Goal: Task Accomplishment & Management: Manage account settings

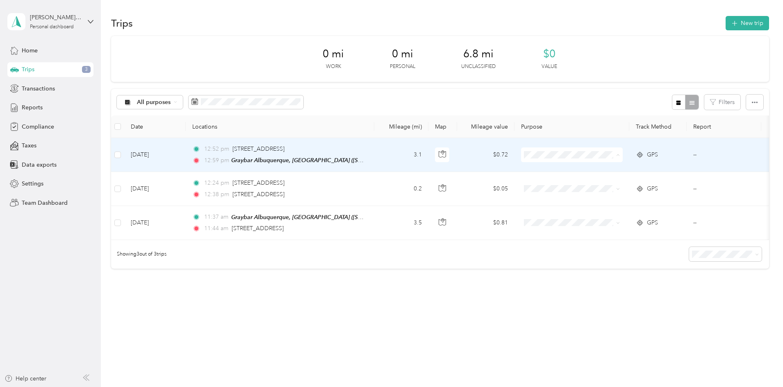
click at [612, 168] on span "Graybar Electric Company, Inc" at bounding box center [637, 170] width 82 height 9
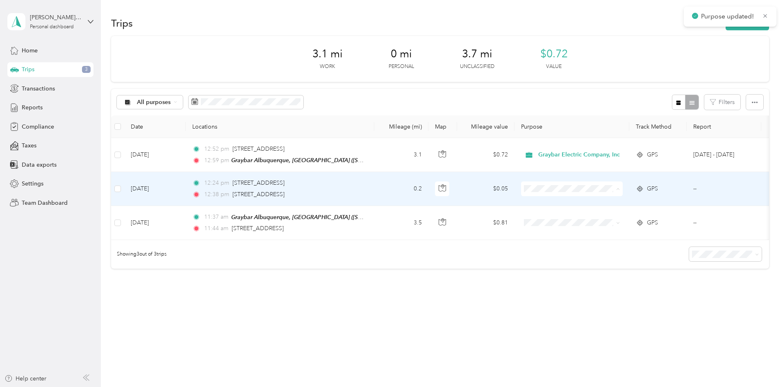
click at [603, 205] on li "Graybar Electric Company, Inc" at bounding box center [630, 204] width 108 height 14
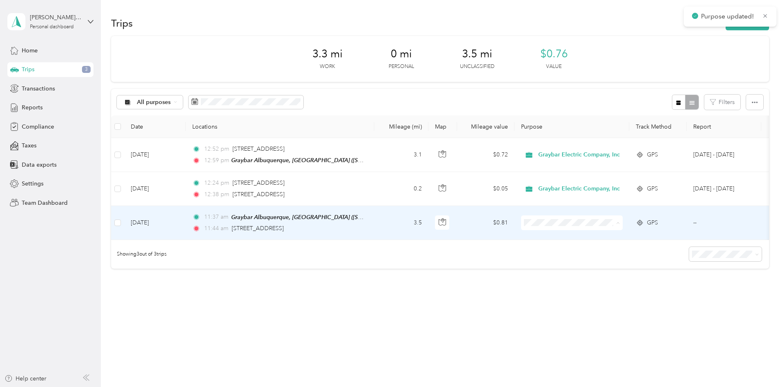
click at [615, 241] on li "Graybar Electric Company, Inc" at bounding box center [630, 237] width 108 height 14
click at [399, 292] on div "6.8 mi Work 0 mi Personal 0 mi Unclassified $1.57 Value All purposes Filters Da…" at bounding box center [440, 167] width 658 height 262
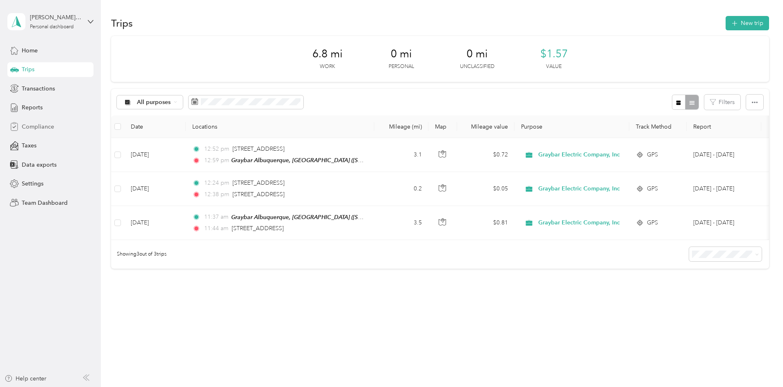
click at [38, 125] on span "Compliance" at bounding box center [38, 127] width 32 height 9
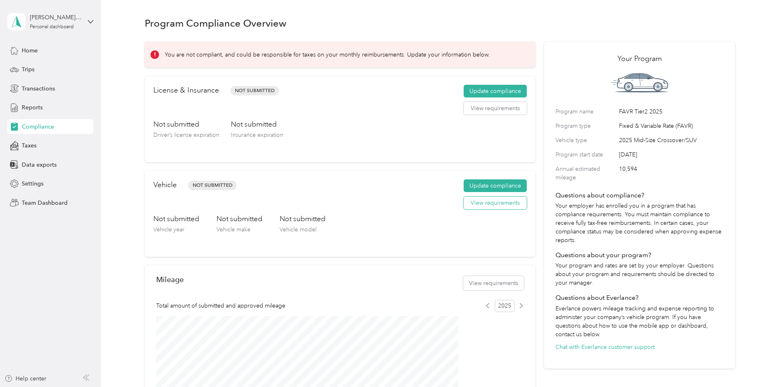
click at [482, 210] on button "View requirements" at bounding box center [495, 203] width 63 height 13
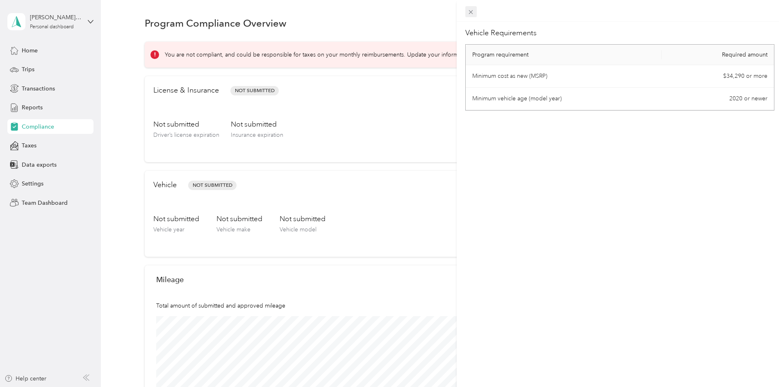
click at [472, 13] on icon at bounding box center [471, 12] width 4 height 4
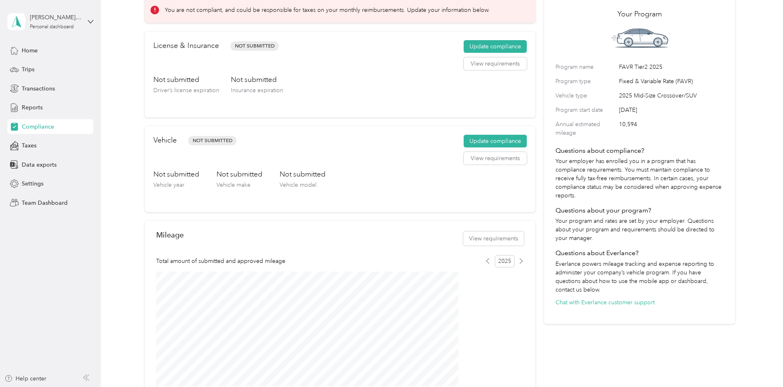
scroll to position [41, 0]
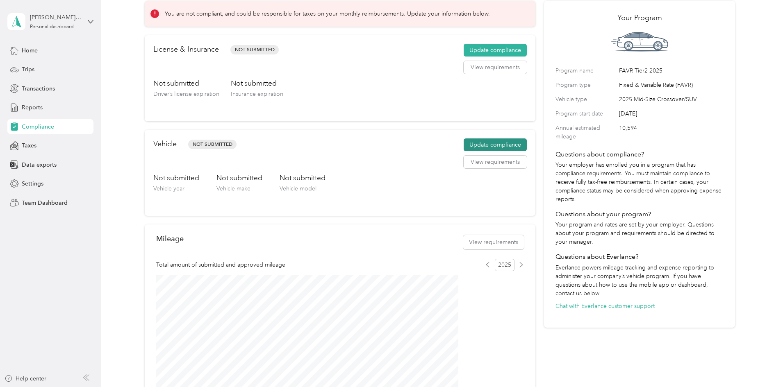
click at [469, 152] on button "Update compliance" at bounding box center [495, 145] width 63 height 13
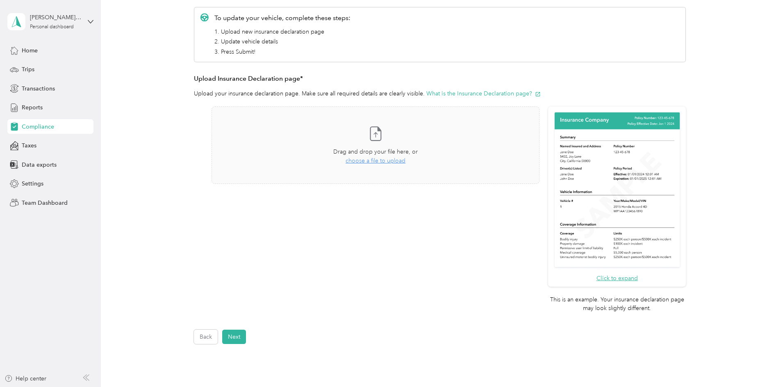
scroll to position [123, 0]
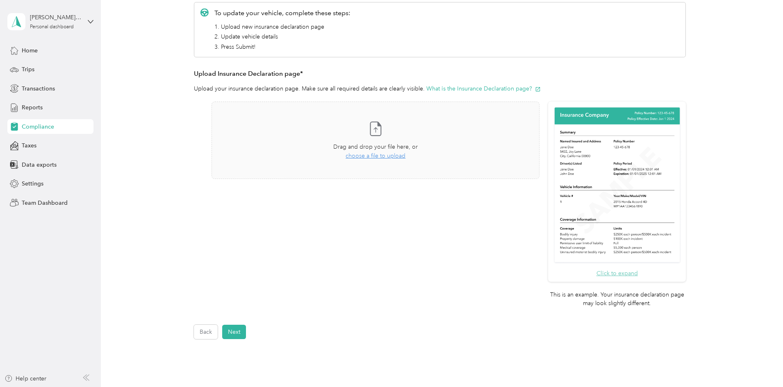
click at [609, 272] on button "Click to expand" at bounding box center [616, 273] width 41 height 9
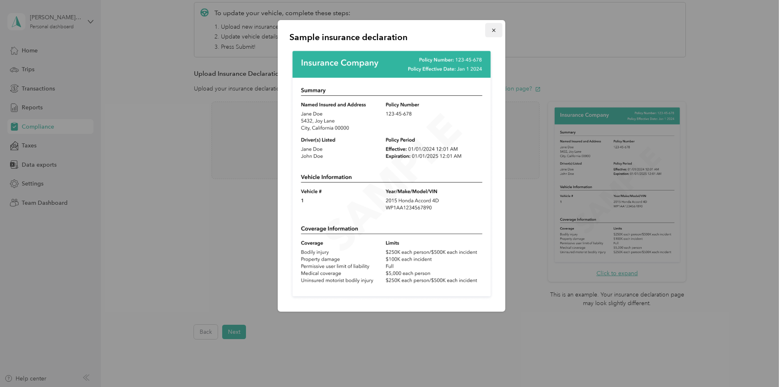
click at [494, 29] on icon "button" at bounding box center [494, 30] width 6 height 6
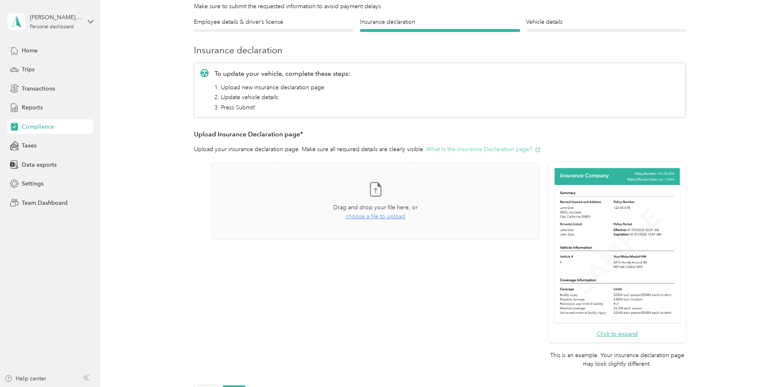
scroll to position [0, 0]
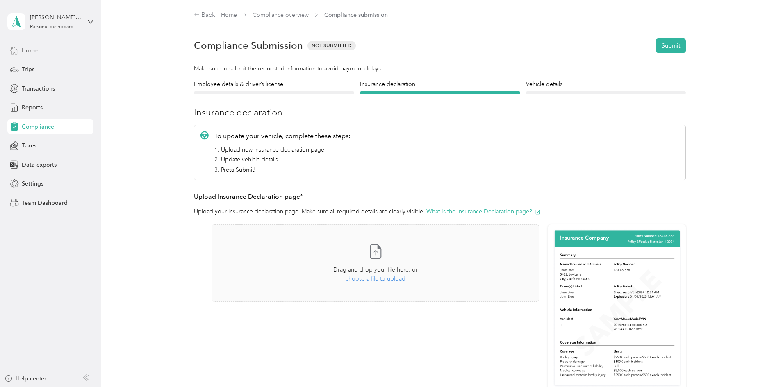
click at [37, 54] on span "Home" at bounding box center [30, 50] width 16 height 9
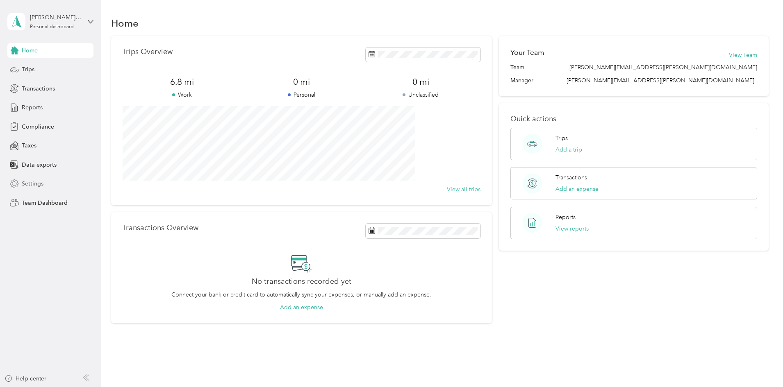
click at [30, 185] on span "Settings" at bounding box center [33, 184] width 22 height 9
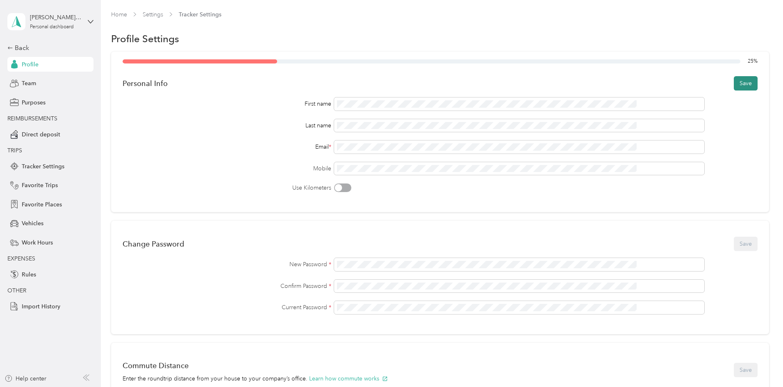
click at [734, 84] on button "Save" at bounding box center [746, 83] width 24 height 14
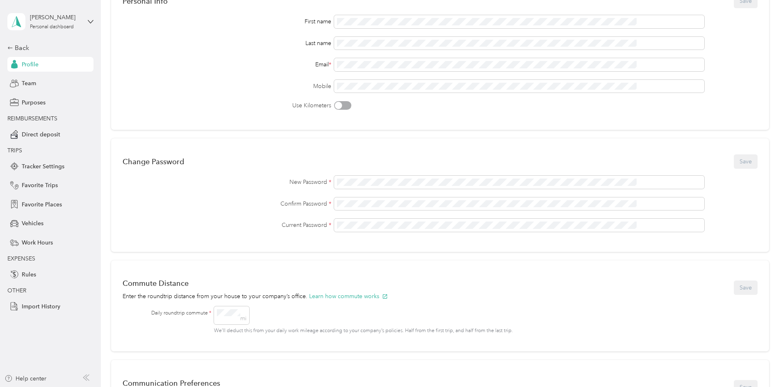
scroll to position [82, 0]
click at [734, 164] on button "Save" at bounding box center [746, 162] width 24 height 14
click at [751, 15] on icon at bounding box center [751, 15] width 5 height 7
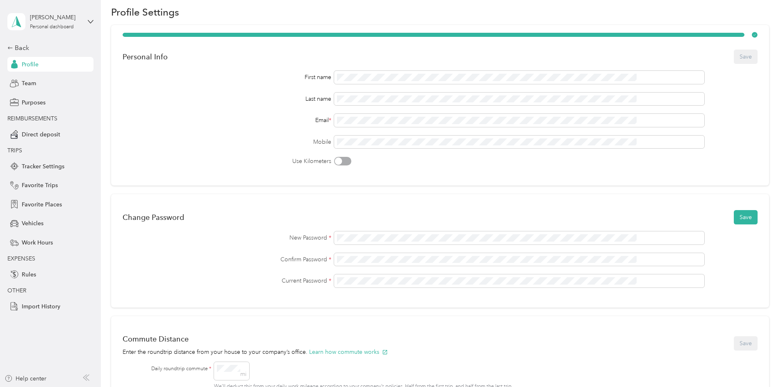
scroll to position [41, 0]
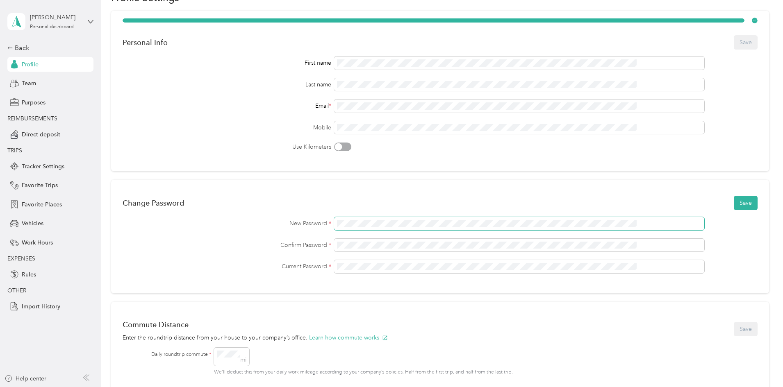
click at [287, 216] on div "Change Password Save New Password * Confirm Password * Current Password *" at bounding box center [440, 237] width 658 height 114
click at [734, 202] on button "Save" at bounding box center [746, 203] width 24 height 14
click at [728, 16] on icon at bounding box center [727, 16] width 2 height 2
click at [753, 16] on icon at bounding box center [751, 15] width 5 height 7
click at [297, 266] on div "Current Password *" at bounding box center [440, 266] width 635 height 13
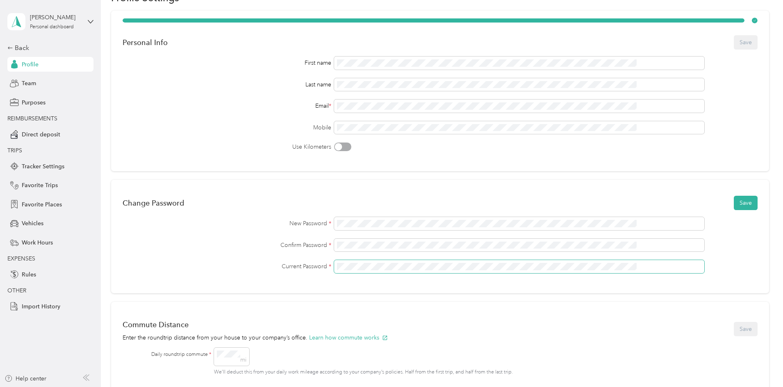
click at [734, 196] on button "Save" at bounding box center [746, 203] width 24 height 14
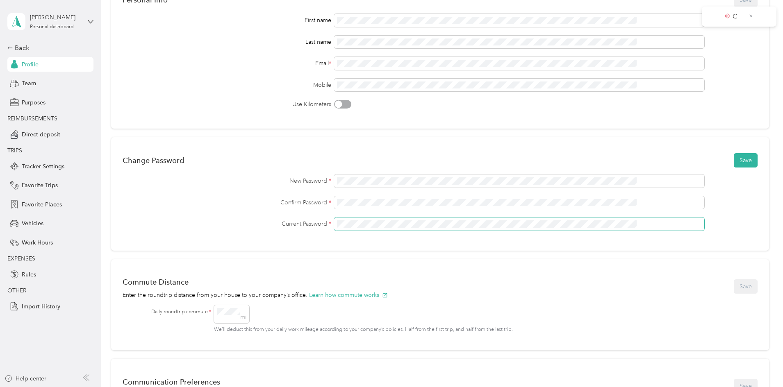
scroll to position [164, 0]
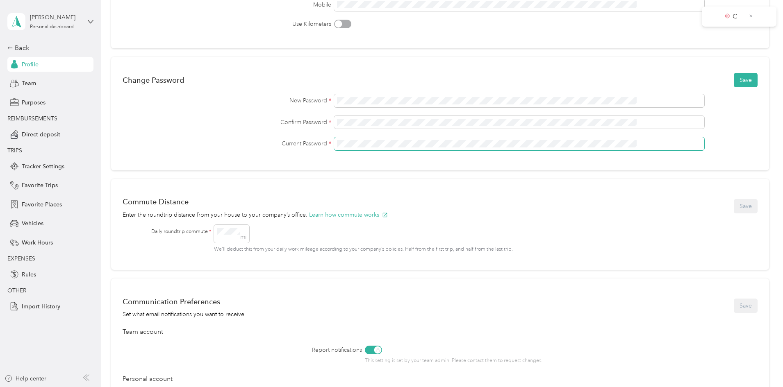
click at [306, 147] on div "Current Password *" at bounding box center [440, 143] width 635 height 13
click at [347, 121] on div "Confirm Password *" at bounding box center [440, 122] width 635 height 13
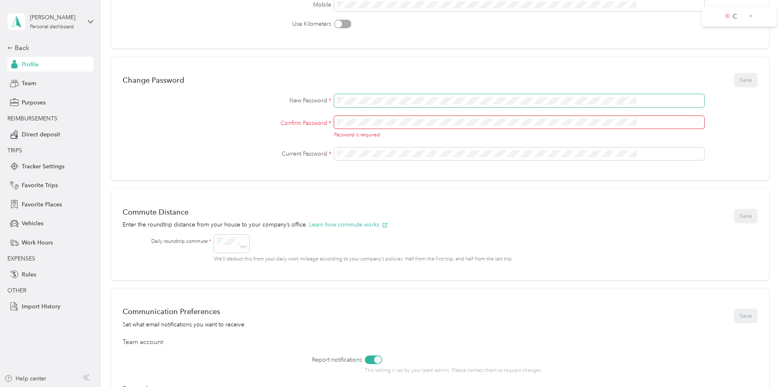
click at [338, 100] on div "New Password *" at bounding box center [440, 100] width 635 height 13
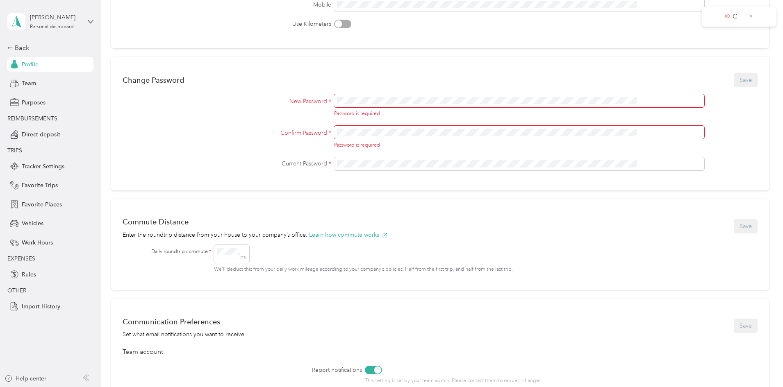
click at [192, 211] on div "Commute Distance Enter the roundtrip distance from your house to your company’s…" at bounding box center [440, 244] width 658 height 91
click at [36, 223] on span "Vehicles" at bounding box center [33, 223] width 22 height 9
